Goal: Transaction & Acquisition: Purchase product/service

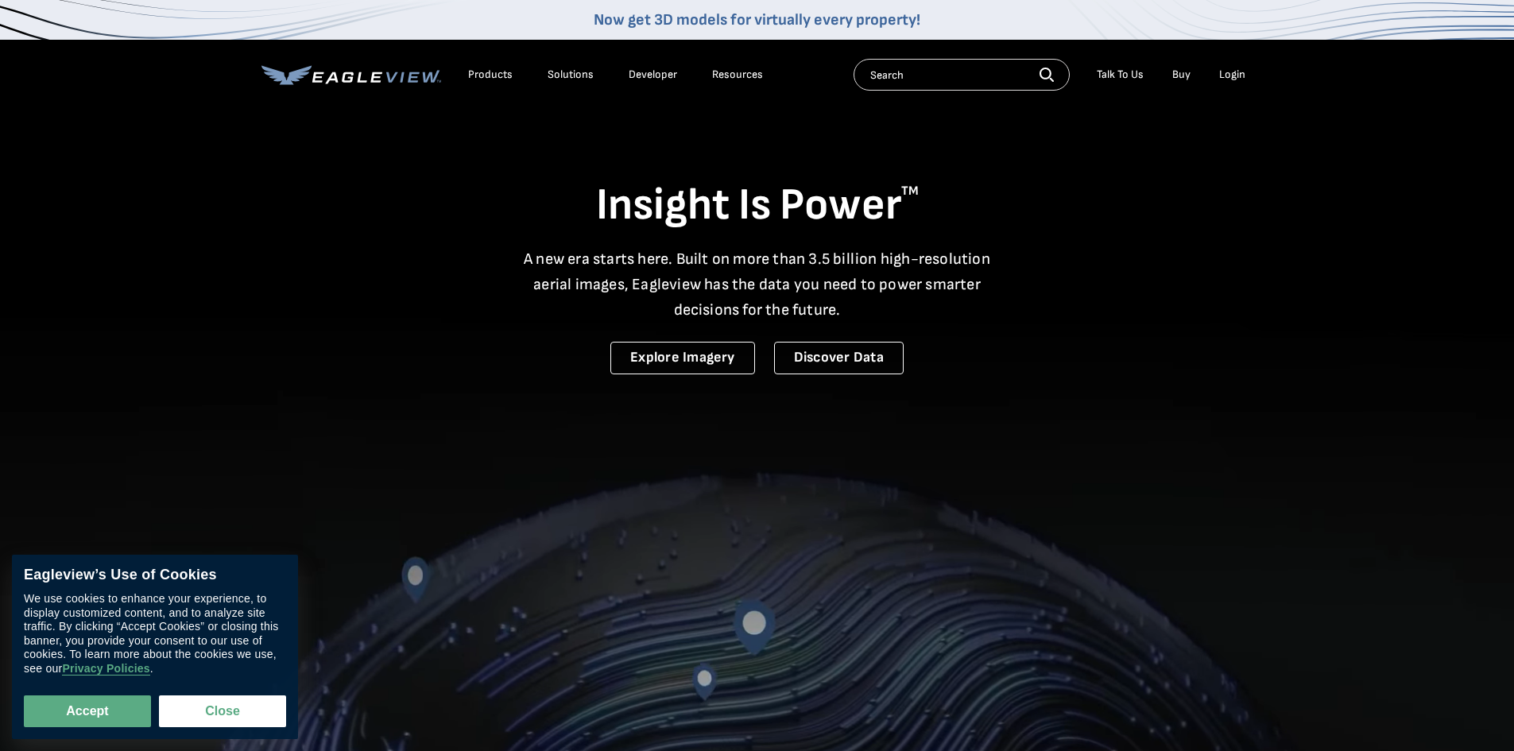
click at [1249, 79] on li "Login" at bounding box center [1232, 75] width 42 height 24
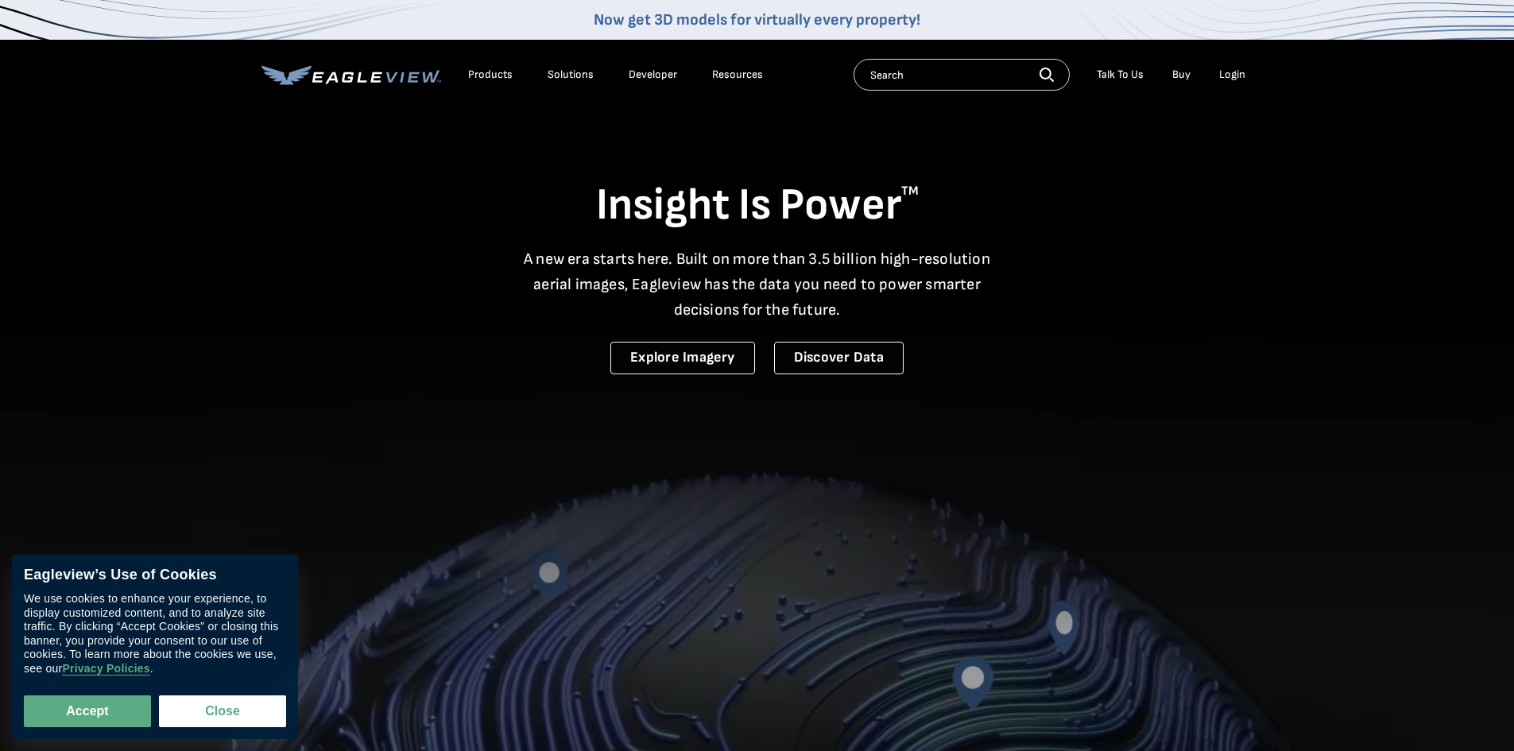
click at [1230, 79] on div "Login" at bounding box center [1232, 75] width 26 height 14
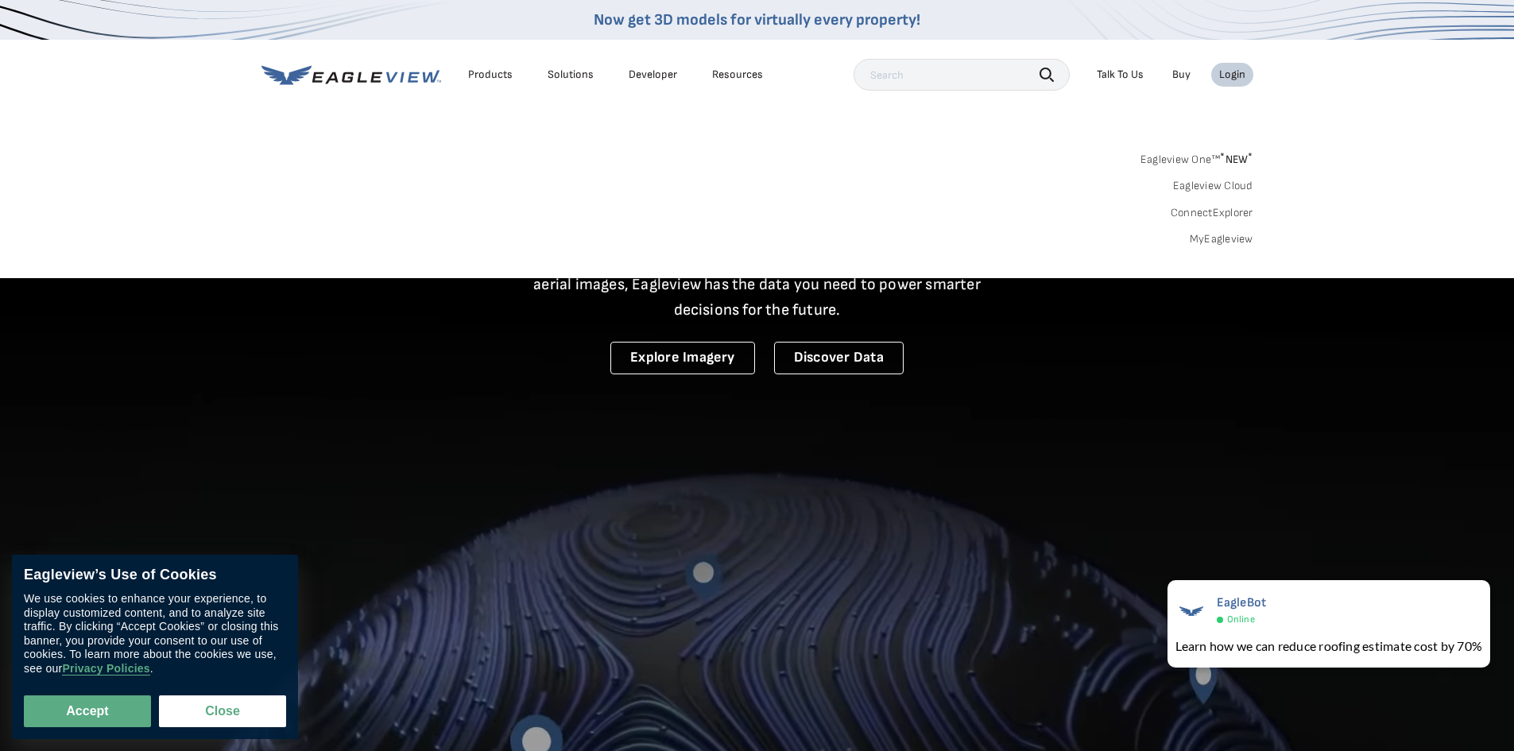
click at [1235, 238] on link "MyEagleview" at bounding box center [1222, 239] width 64 height 14
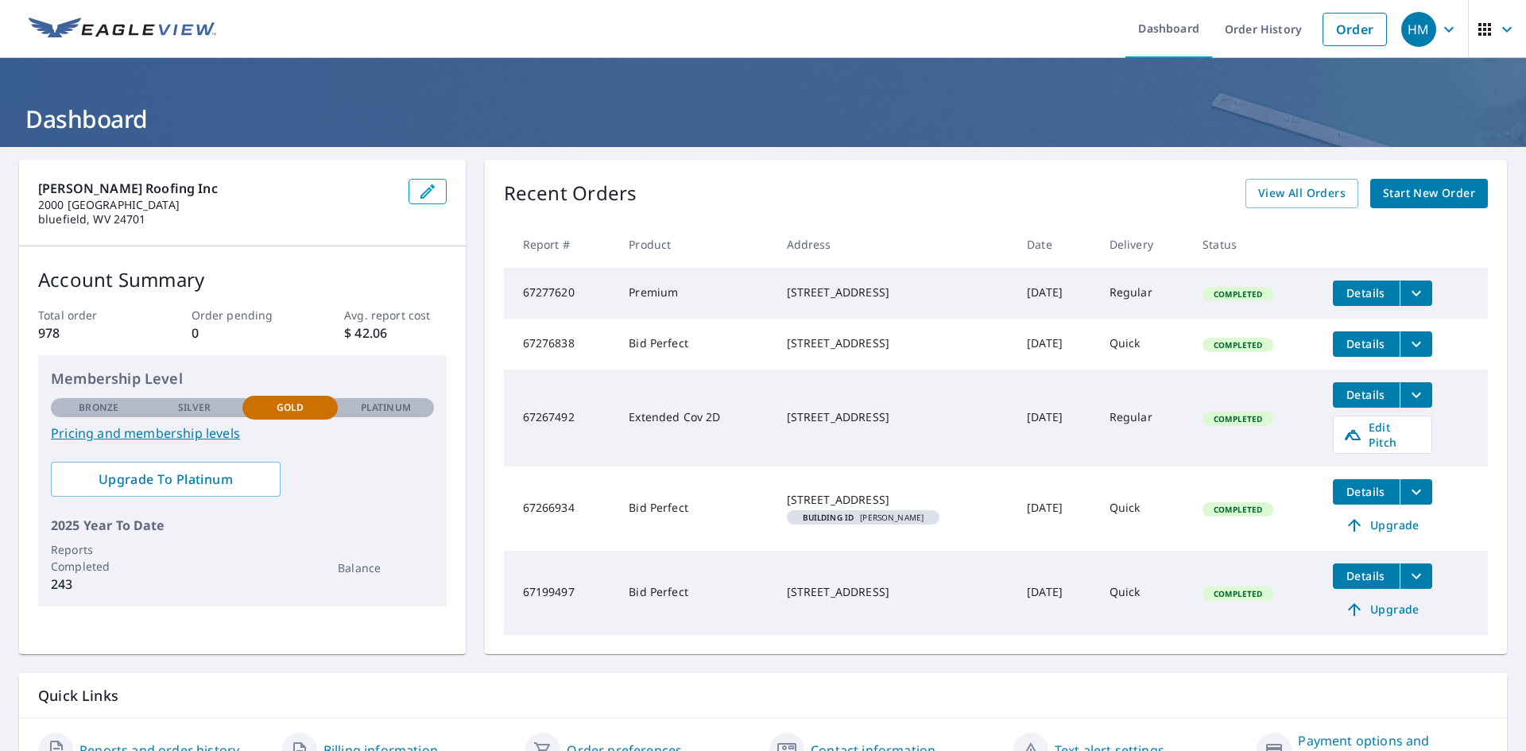
click at [1500, 516] on div "[PERSON_NAME] roofing inc [STREET_ADDRESS] Account Summary Total order 978 Orde…" at bounding box center [763, 471] width 1526 height 648
click at [1390, 529] on span "Upgrade" at bounding box center [1382, 525] width 80 height 19
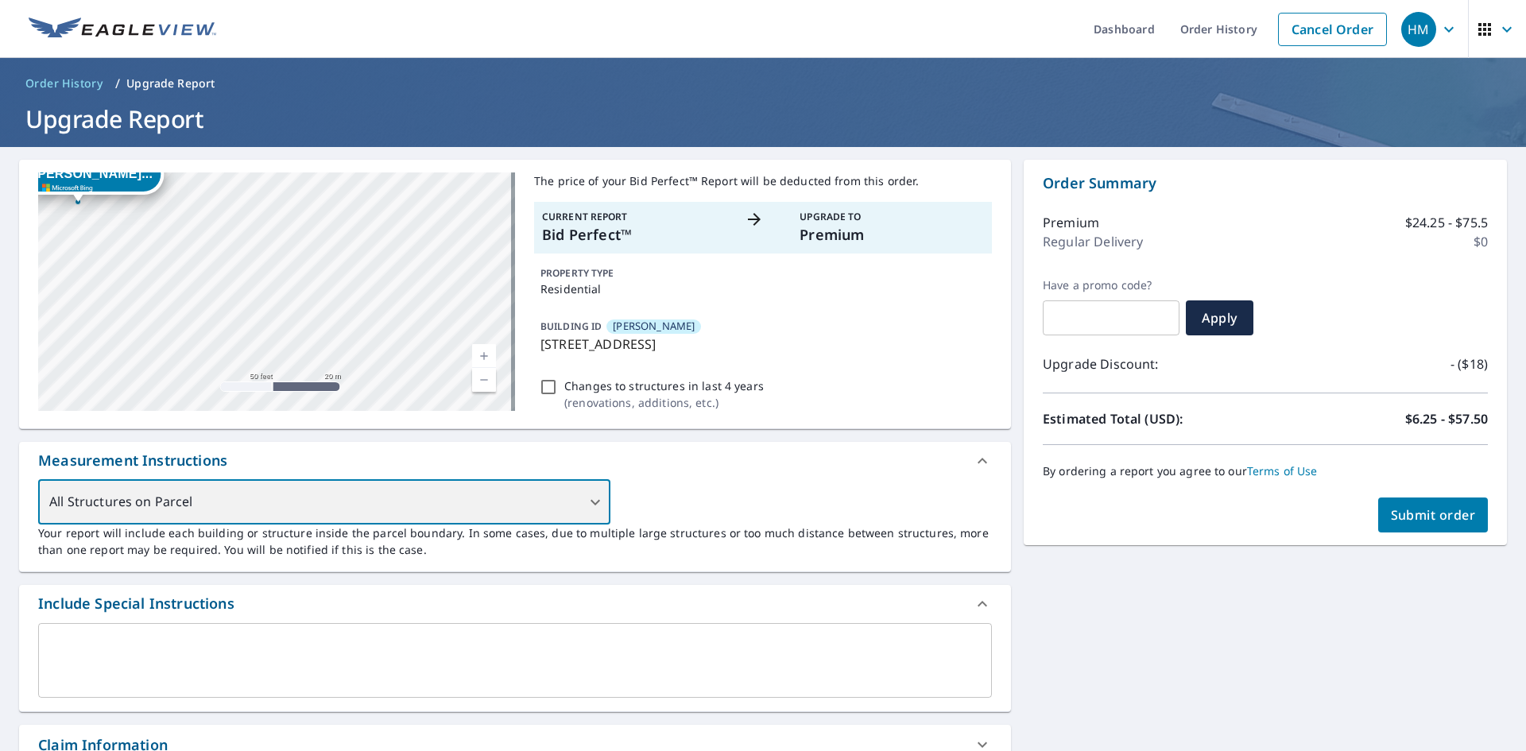
click at [385, 518] on div "All Structures on Parcel" at bounding box center [324, 502] width 572 height 45
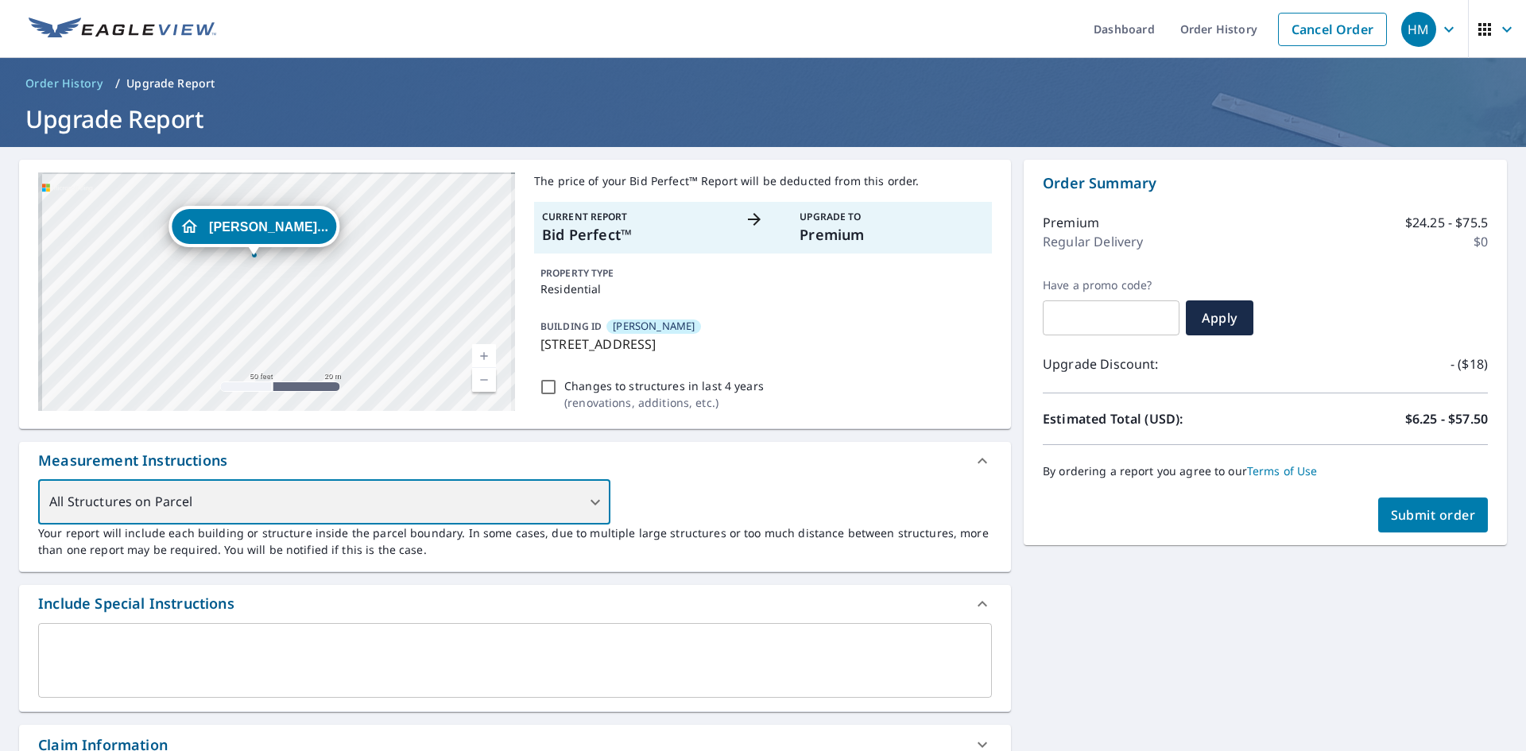
drag, startPoint x: 122, startPoint y: 233, endPoint x: 303, endPoint y: 292, distance: 190.8
click at [303, 292] on div "[PERSON_NAME]... [STREET_ADDRESS]" at bounding box center [276, 291] width 477 height 238
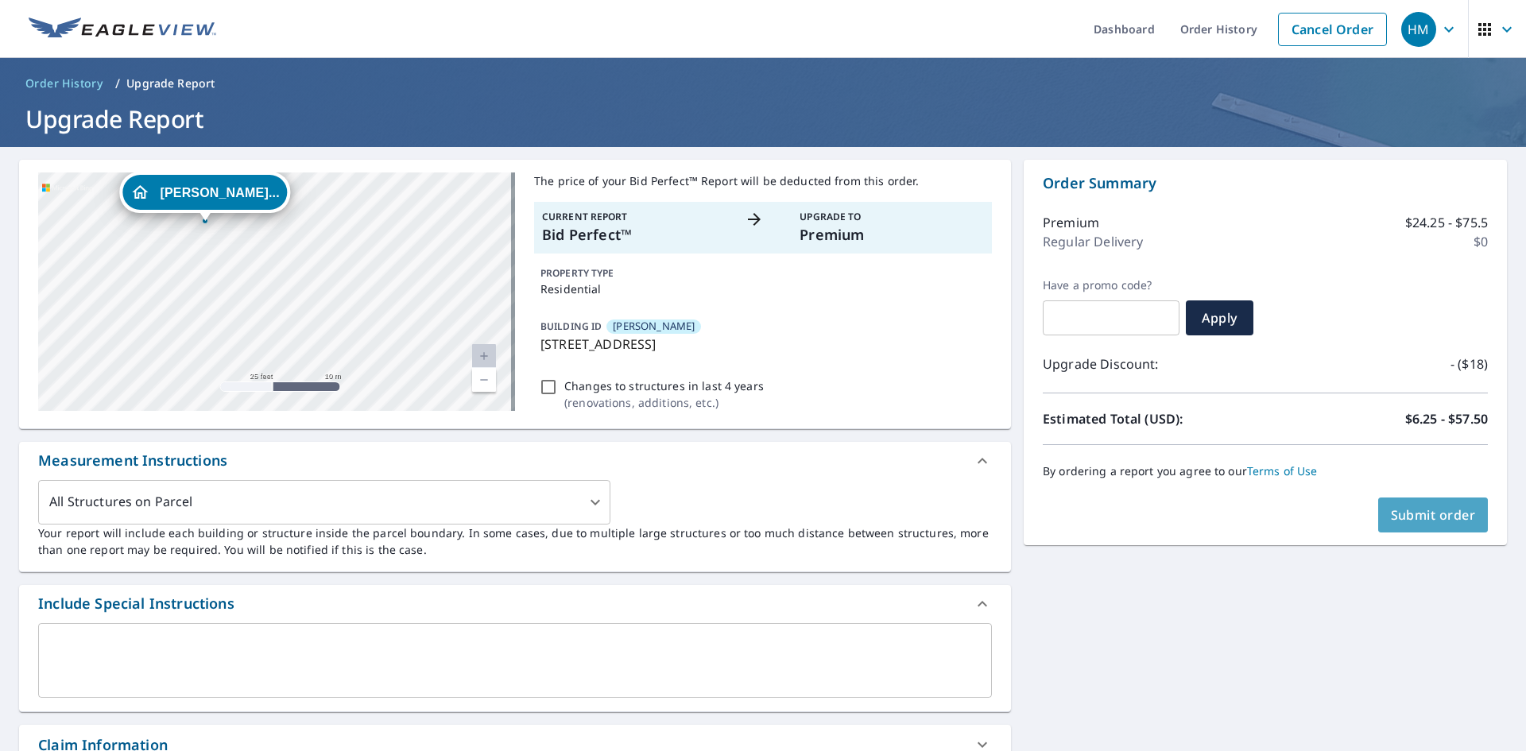
click at [1445, 525] on button "Submit order" at bounding box center [1433, 515] width 110 height 35
